Goal: Transaction & Acquisition: Purchase product/service

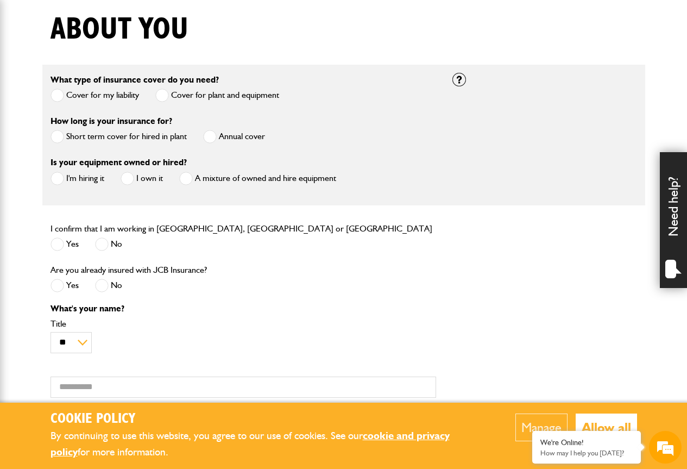
click at [214, 137] on span at bounding box center [210, 137] width 14 height 14
click at [128, 177] on span at bounding box center [128, 179] width 14 height 14
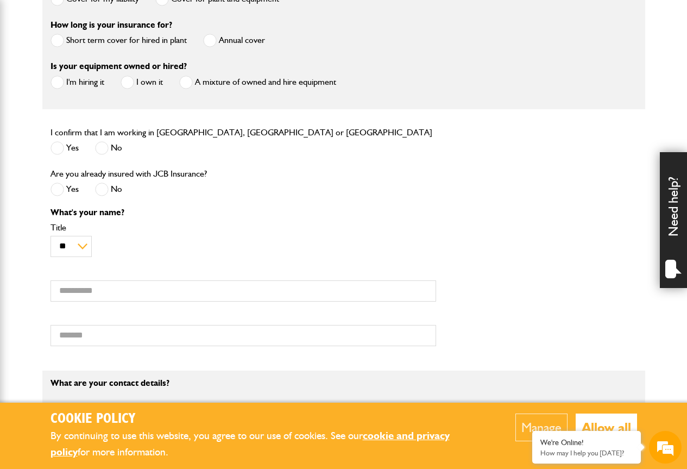
scroll to position [380, 0]
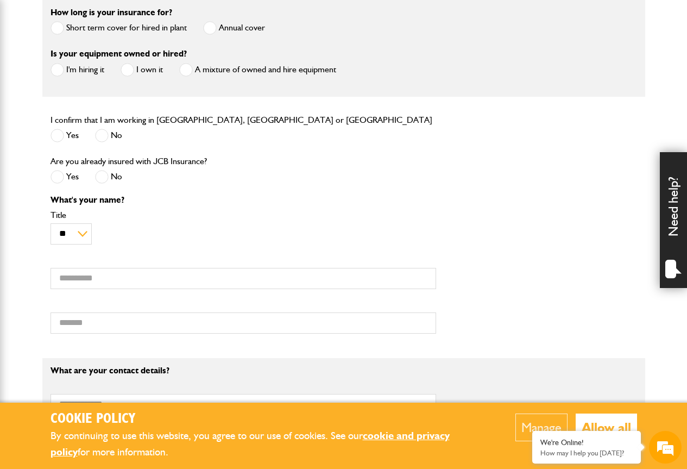
click at [54, 136] on span at bounding box center [58, 136] width 14 height 14
click at [101, 178] on span at bounding box center [102, 177] width 14 height 14
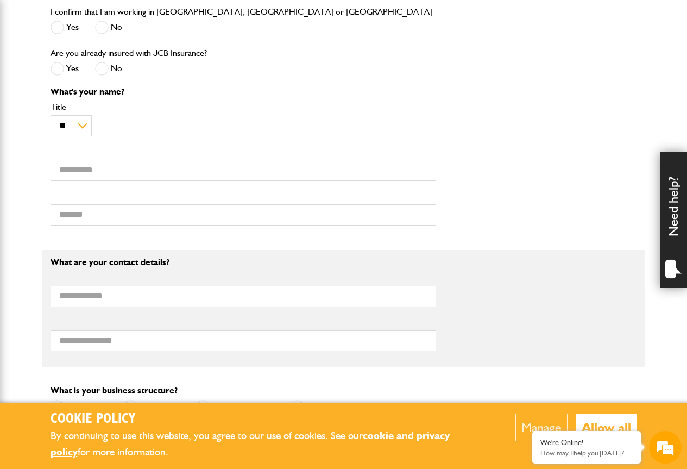
scroll to position [489, 0]
click at [76, 170] on input "First name" at bounding box center [244, 169] width 386 height 21
type input "**********"
type input "********"
type input "**********"
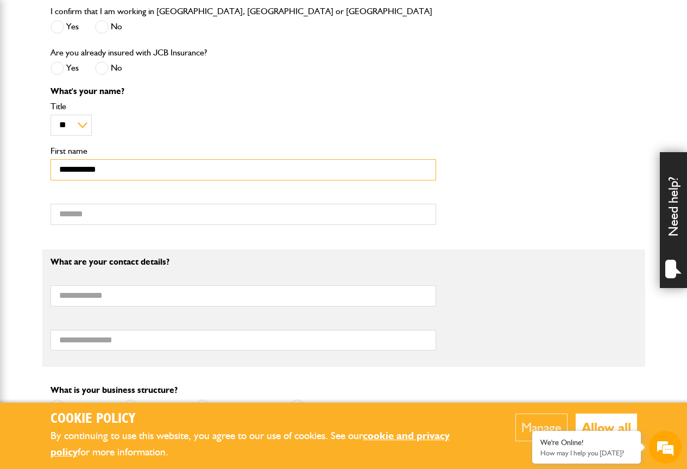
type input "**********"
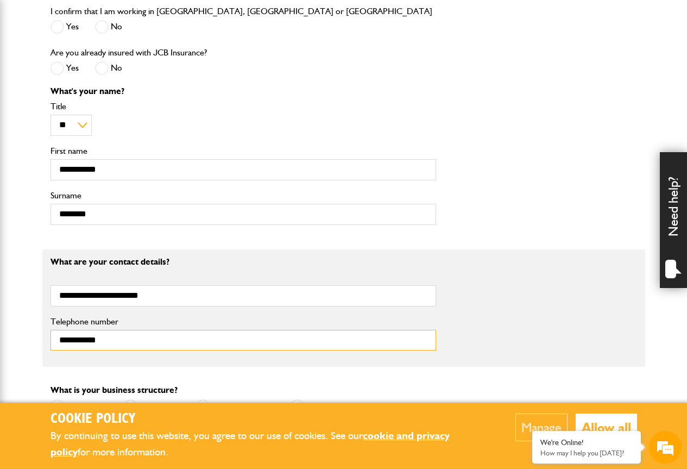
type input "**********"
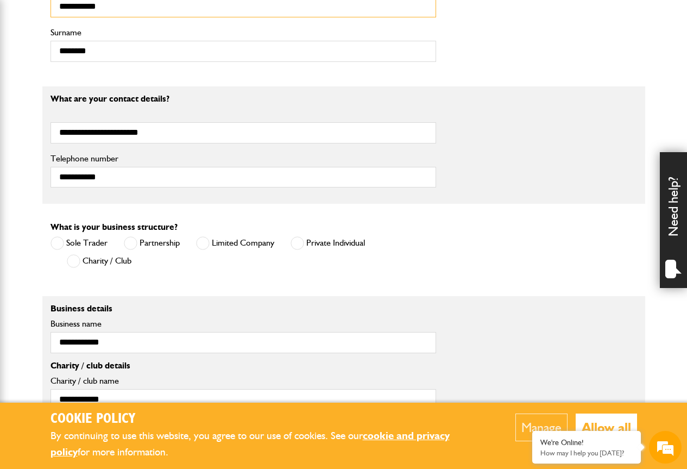
scroll to position [706, 0]
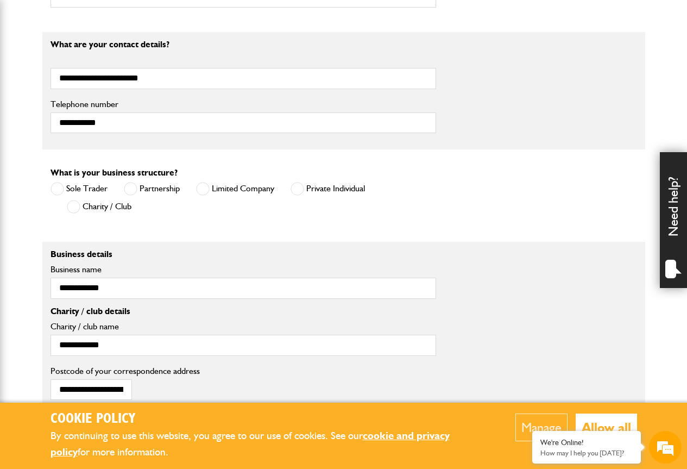
click at [93, 190] on label "Sole Trader" at bounding box center [79, 189] width 57 height 14
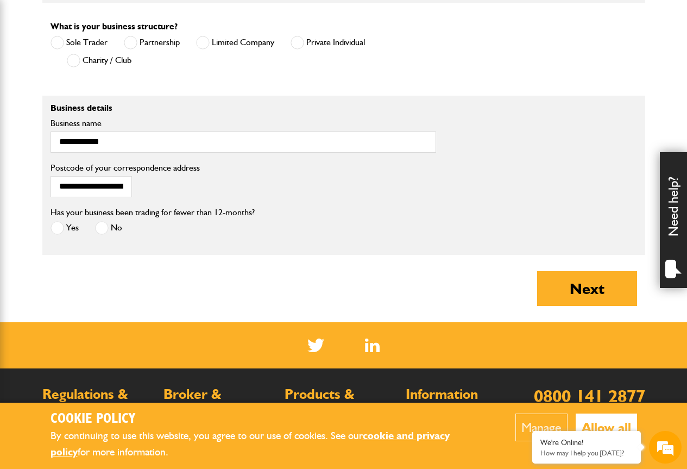
scroll to position [869, 0]
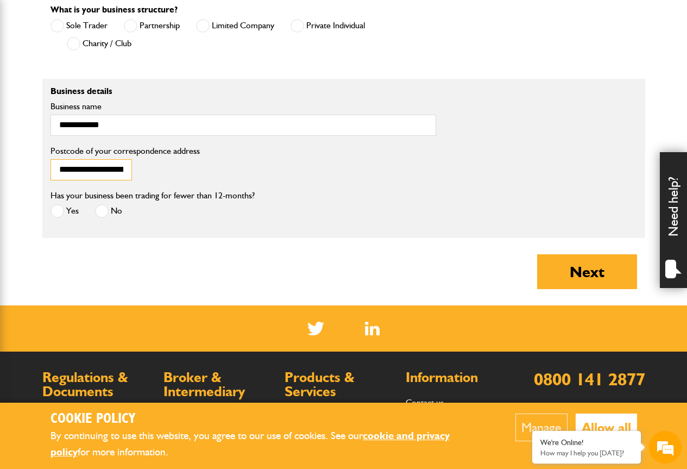
click at [59, 168] on input "**********" at bounding box center [92, 169] width 82 height 21
type input "*"
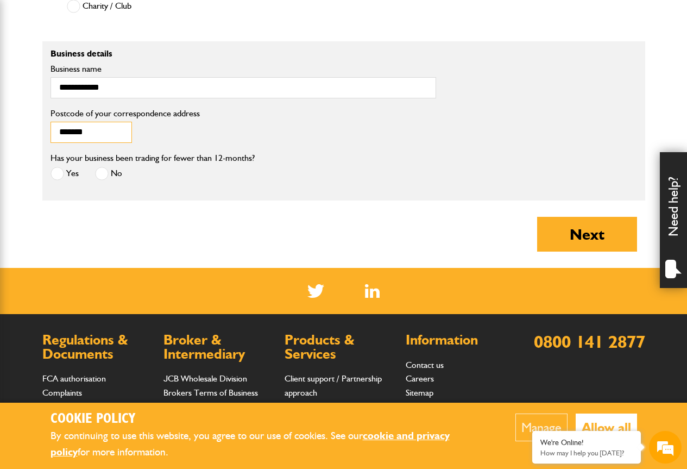
scroll to position [924, 0]
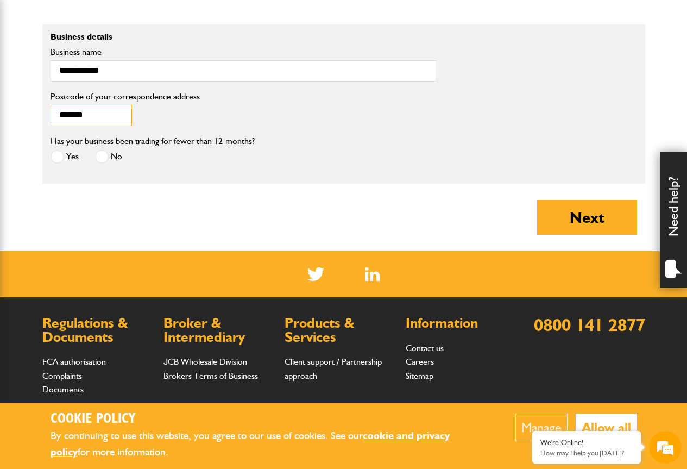
type input "*******"
click at [101, 159] on span at bounding box center [102, 157] width 14 height 14
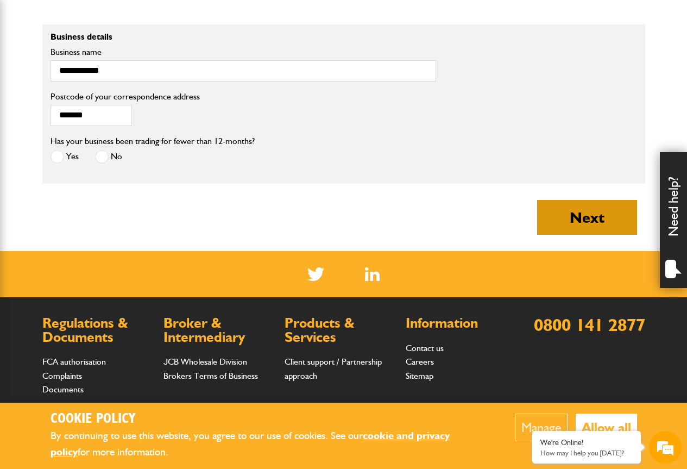
click at [579, 222] on button "Next" at bounding box center [587, 217] width 100 height 35
type input "**********"
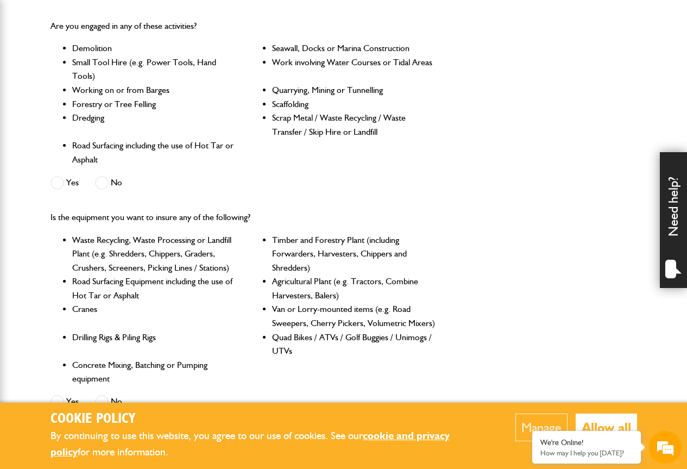
scroll to position [380, 0]
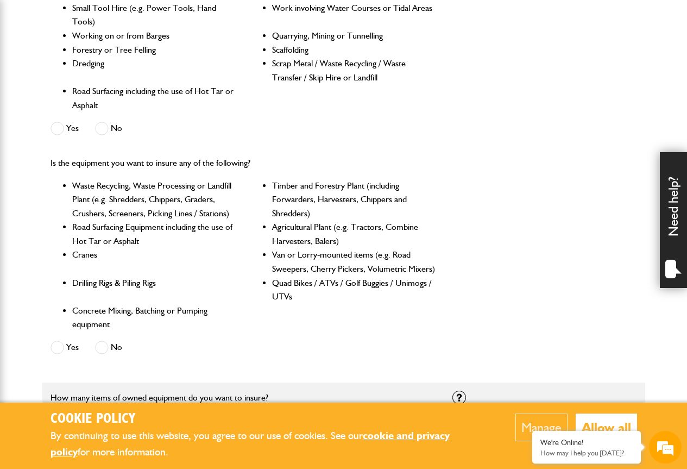
click at [317, 229] on li "Agricultural Plant (e.g. Tractors, Combine Harvesters, Balers)" at bounding box center [354, 234] width 164 height 28
click at [285, 229] on li "Agricultural Plant (e.g. Tractors, Combine Harvesters, Balers)" at bounding box center [354, 234] width 164 height 28
click at [290, 240] on li "Agricultural Plant (e.g. Tractors, Combine Harvesters, Balers)" at bounding box center [354, 234] width 164 height 28
click at [301, 240] on li "Agricultural Plant (e.g. Tractors, Combine Harvesters, Balers)" at bounding box center [354, 234] width 164 height 28
click at [384, 227] on li "Agricultural Plant (e.g. Tractors, Combine Harvesters, Balers)" at bounding box center [354, 234] width 164 height 28
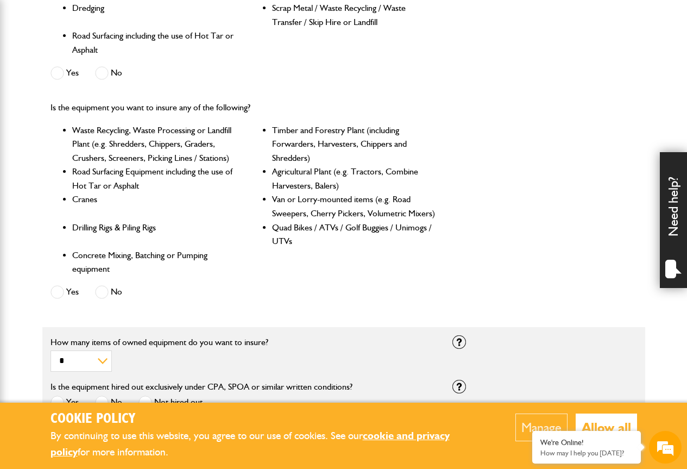
scroll to position [489, 0]
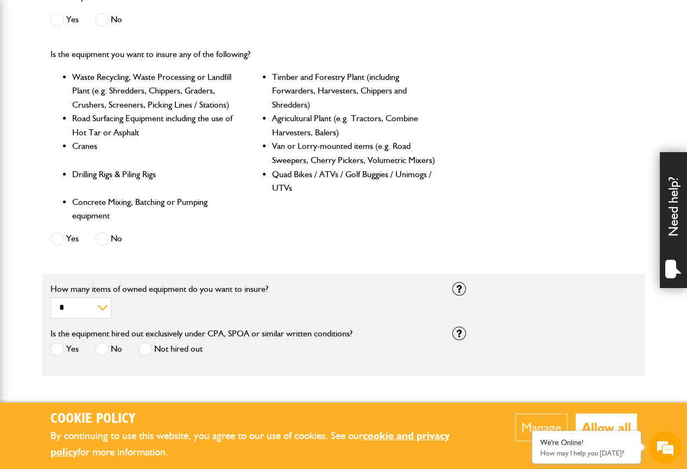
click at [272, 119] on li "Agricultural Plant (e.g. Tractors, Combine Harvesters, Balers)" at bounding box center [354, 125] width 164 height 28
click at [272, 116] on li "Agricultural Plant (e.g. Tractors, Combine Harvesters, Balers)" at bounding box center [354, 125] width 164 height 28
click at [260, 115] on ul "Waste Recycling, Waste Processing or Landfill Plant (e.g. Shredders, Chippers, …" at bounding box center [244, 146] width 386 height 153
click at [287, 120] on li "Agricultural Plant (e.g. Tractors, Combine Harvesters, Balers)" at bounding box center [354, 125] width 164 height 28
click at [296, 132] on li "Agricultural Plant (e.g. Tractors, Combine Harvesters, Balers)" at bounding box center [354, 125] width 164 height 28
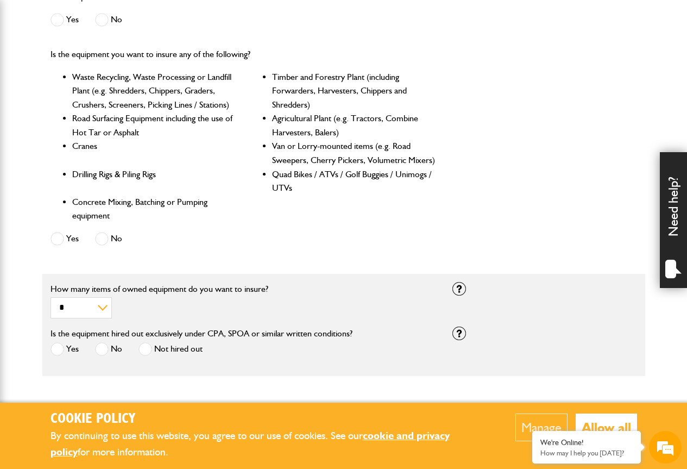
click at [296, 132] on li "Agricultural Plant (e.g. Tractors, Combine Harvesters, Balers)" at bounding box center [354, 125] width 164 height 28
click at [262, 117] on ul "Waste Recycling, Waste Processing or Landfill Plant (e.g. Shredders, Chippers, …" at bounding box center [244, 146] width 386 height 153
click at [64, 236] on span at bounding box center [58, 239] width 14 height 14
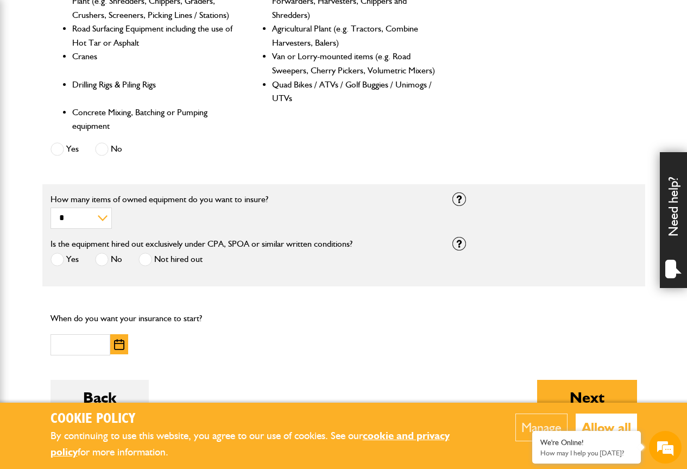
scroll to position [598, 0]
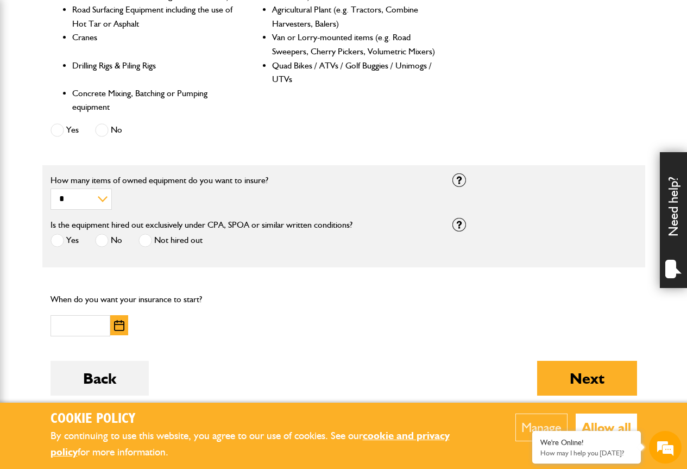
click at [146, 242] on span at bounding box center [146, 241] width 14 height 14
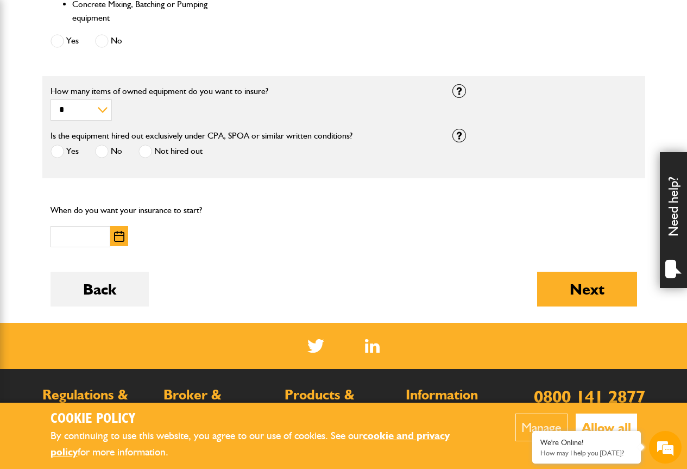
scroll to position [706, 0]
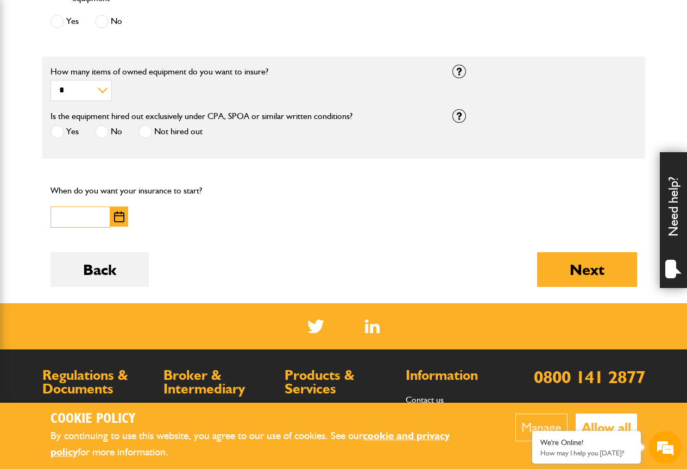
click at [61, 218] on input "text" at bounding box center [81, 216] width 60 height 21
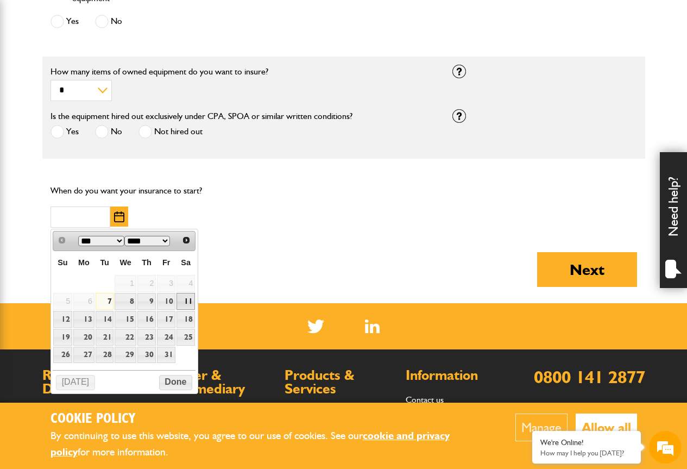
click at [187, 299] on link "11" at bounding box center [186, 301] width 18 height 17
type input "**********"
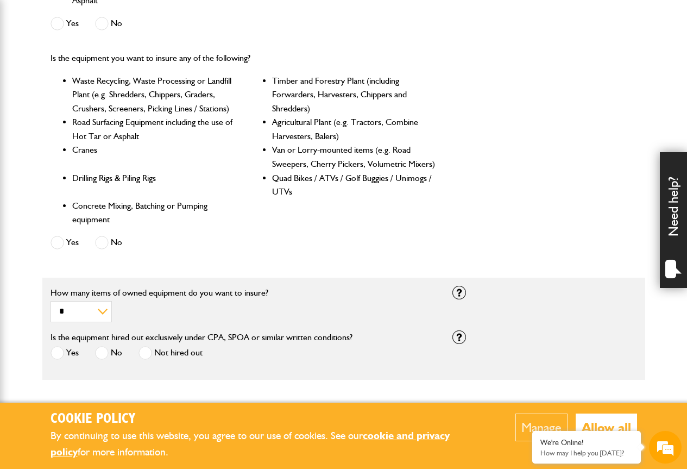
scroll to position [435, 0]
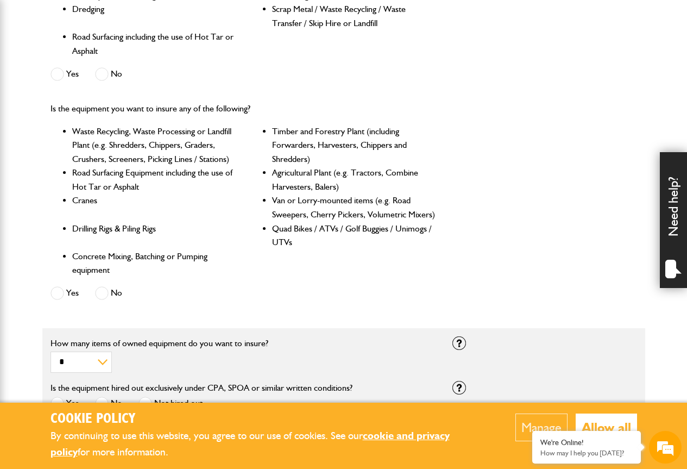
click at [268, 172] on ul "Waste Recycling, Waste Processing or Landfill Plant (e.g. Shredders, Chippers, …" at bounding box center [244, 200] width 386 height 153
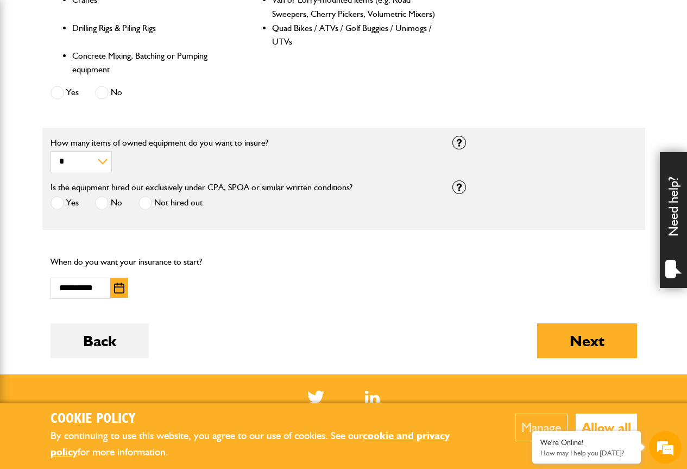
scroll to position [706, 0]
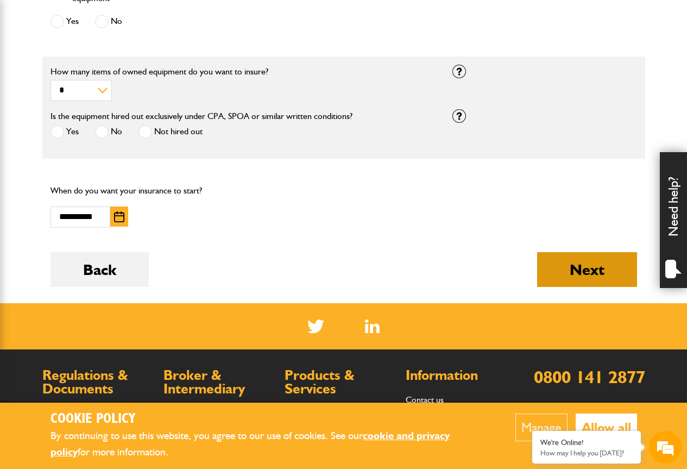
click at [582, 270] on button "Next" at bounding box center [587, 269] width 100 height 35
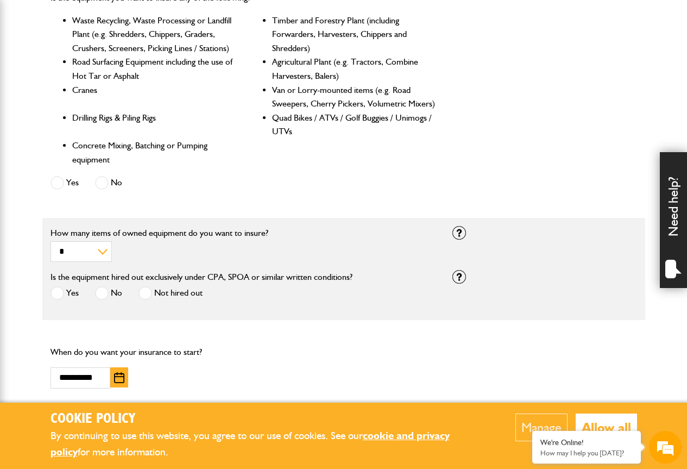
scroll to position [598, 0]
